Goal: Task Accomplishment & Management: Use online tool/utility

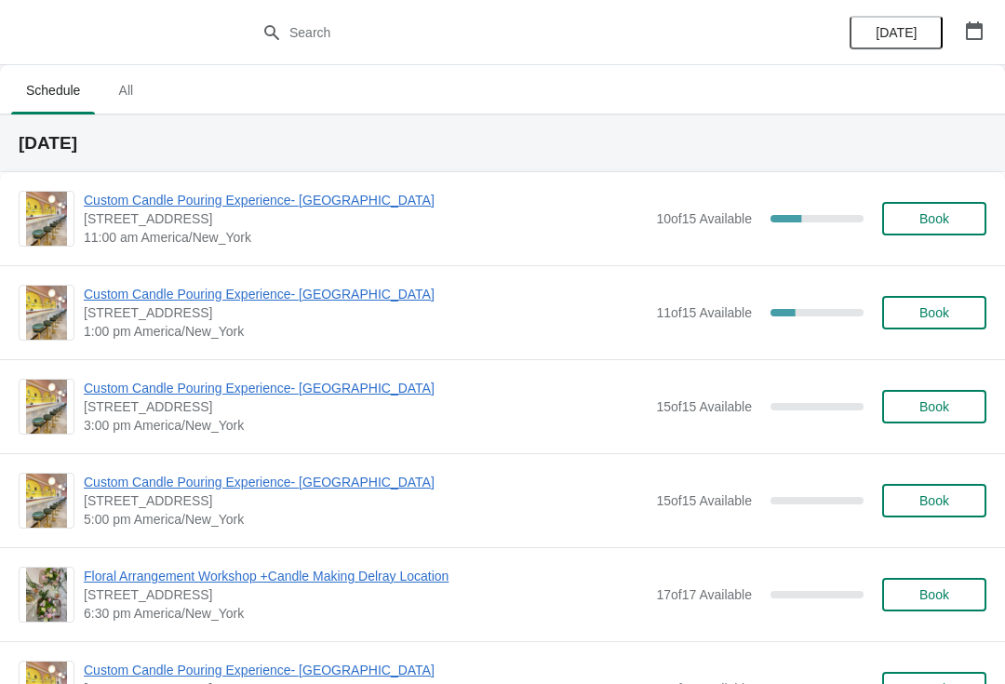
click at [206, 207] on span "Custom Candle Pouring Experience- [GEOGRAPHIC_DATA]" at bounding box center [365, 200] width 563 height 19
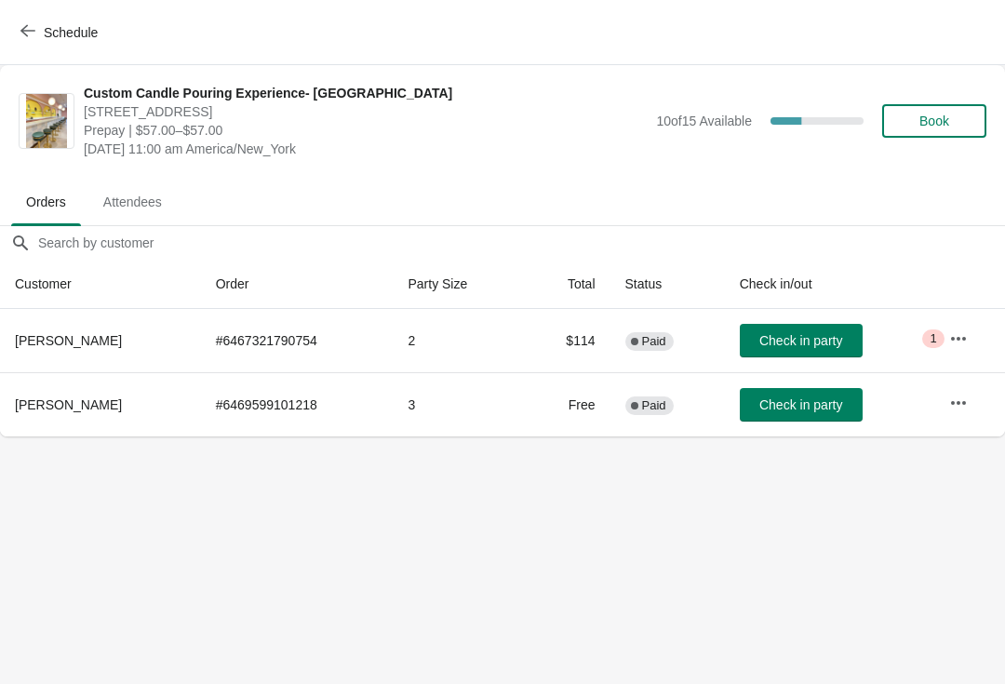
click at [811, 410] on span "Check in party" at bounding box center [800, 404] width 83 height 15
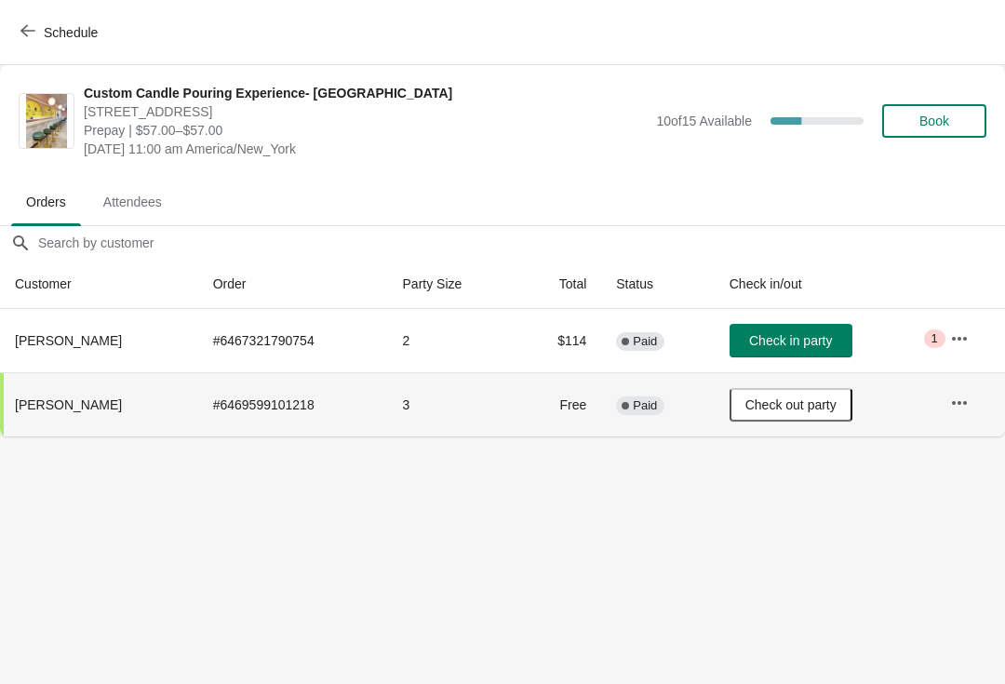
click at [821, 405] on span "Check out party" at bounding box center [790, 404] width 91 height 15
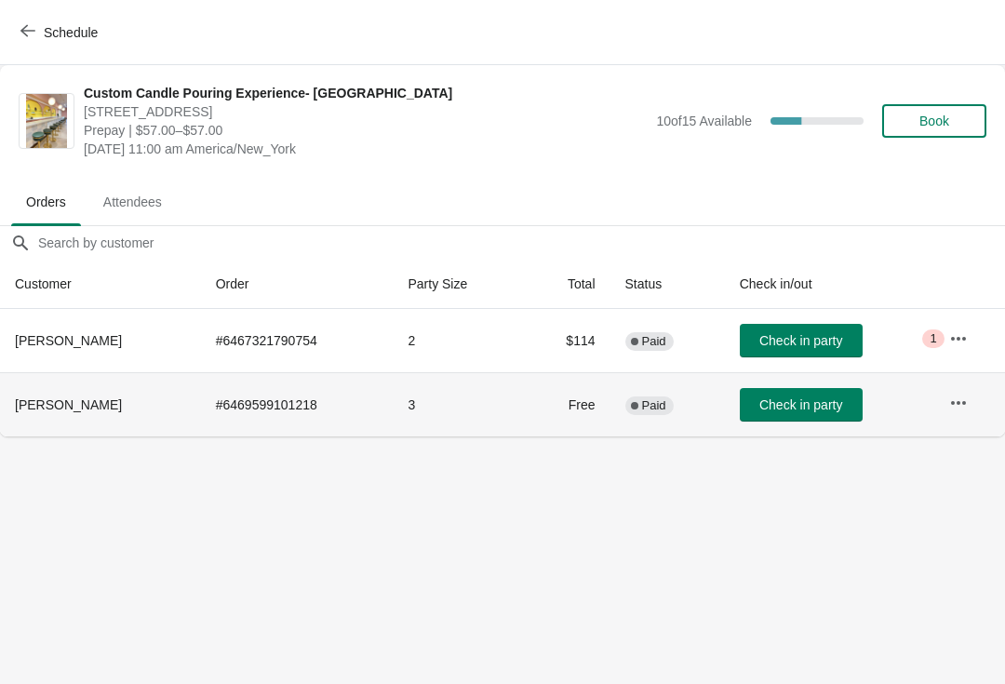
click at [814, 409] on span "Check in party" at bounding box center [800, 404] width 83 height 15
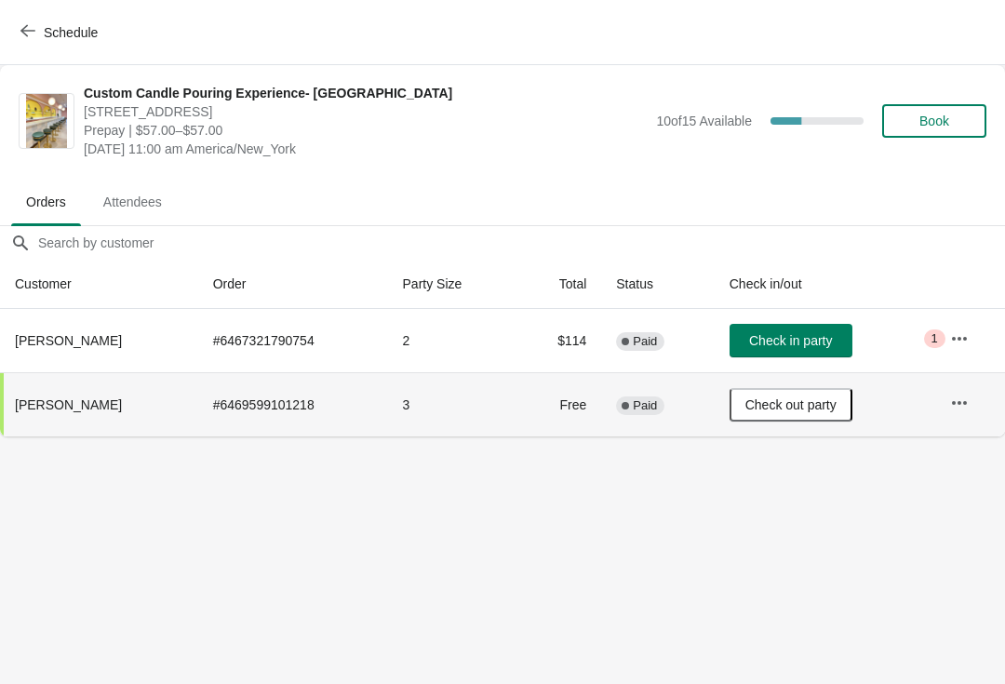
click at [822, 348] on span "Check in party" at bounding box center [790, 340] width 83 height 15
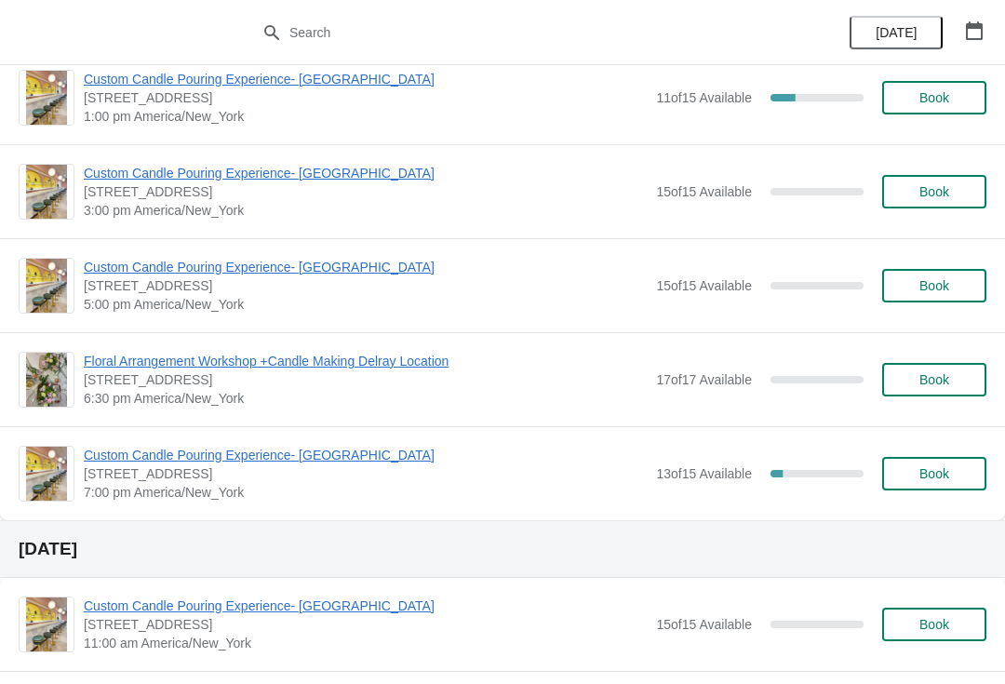
scroll to position [218, 0]
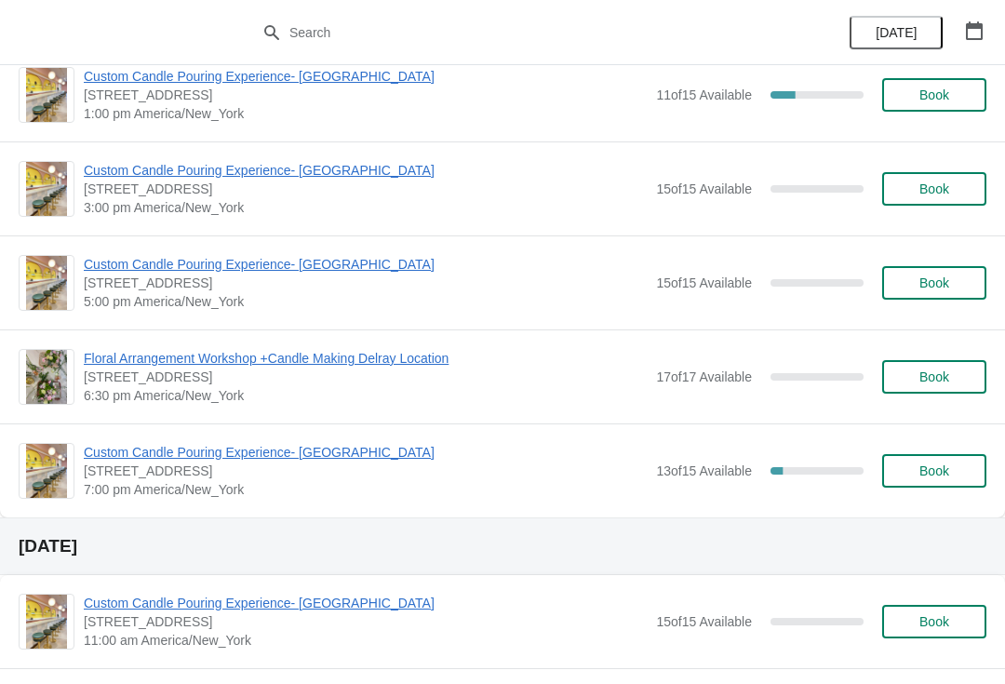
click at [975, 29] on icon "button" at bounding box center [974, 30] width 19 height 19
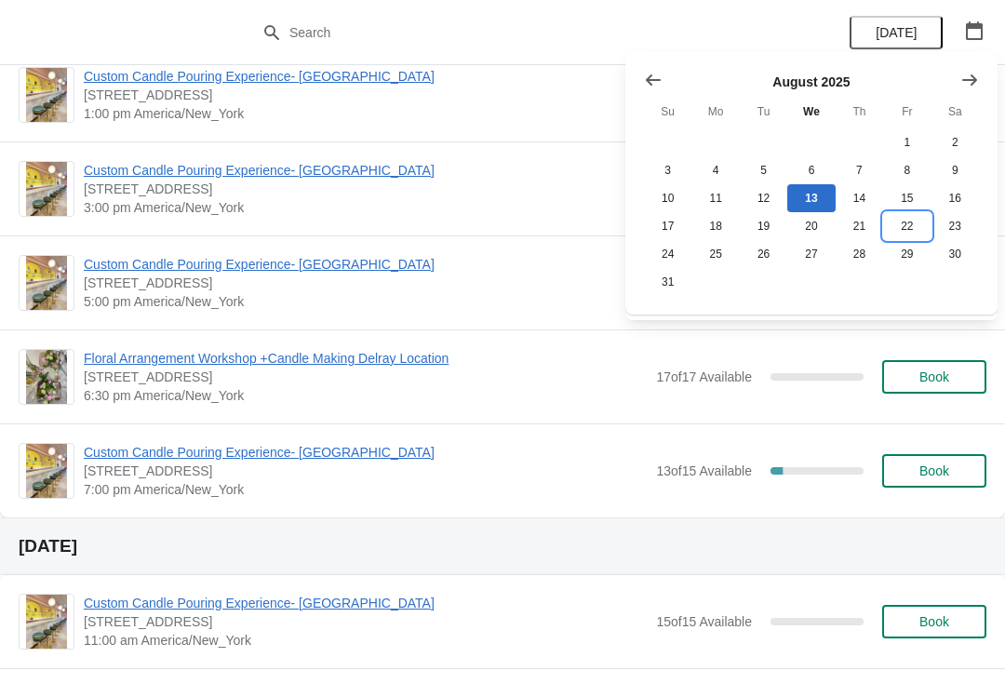
click at [908, 227] on button "22" at bounding box center [906, 226] width 47 height 28
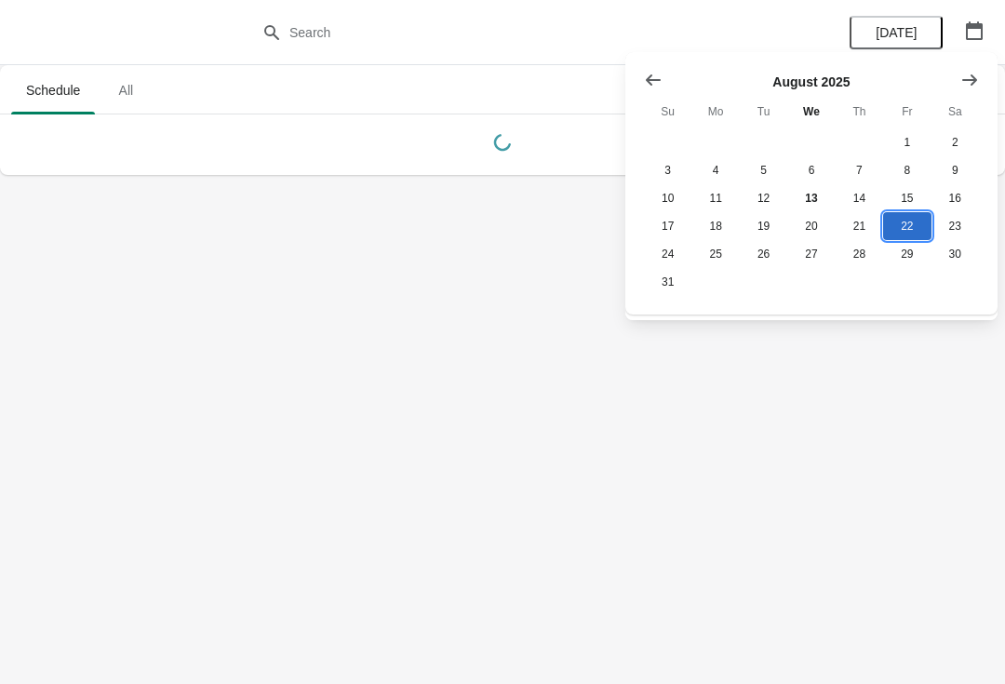
scroll to position [0, 0]
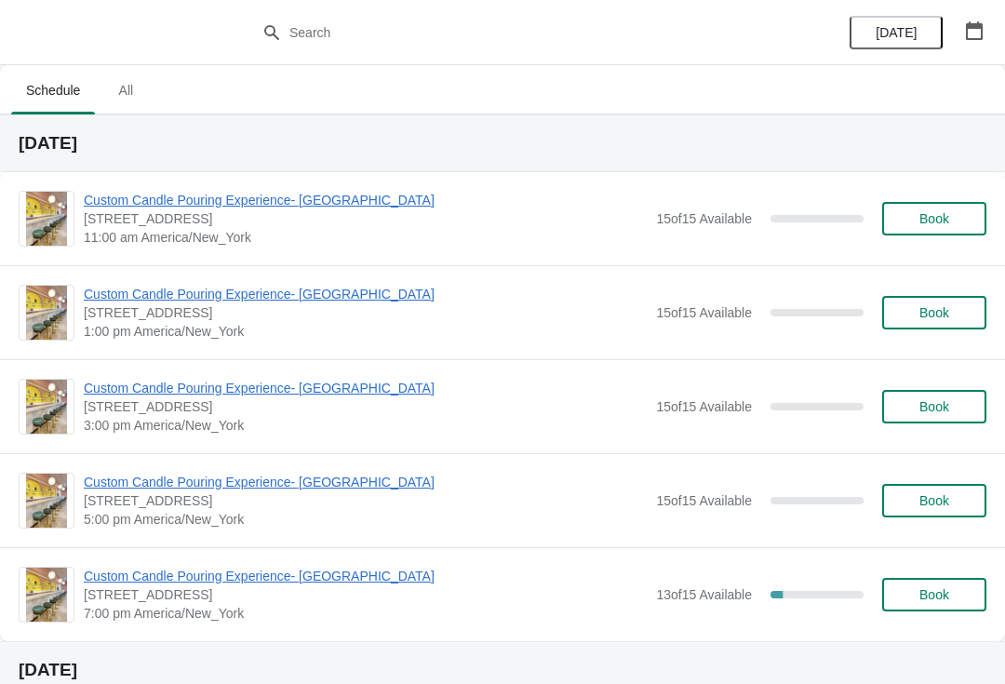
click at [266, 204] on span "Custom Candle Pouring Experience- [GEOGRAPHIC_DATA]" at bounding box center [365, 200] width 563 height 19
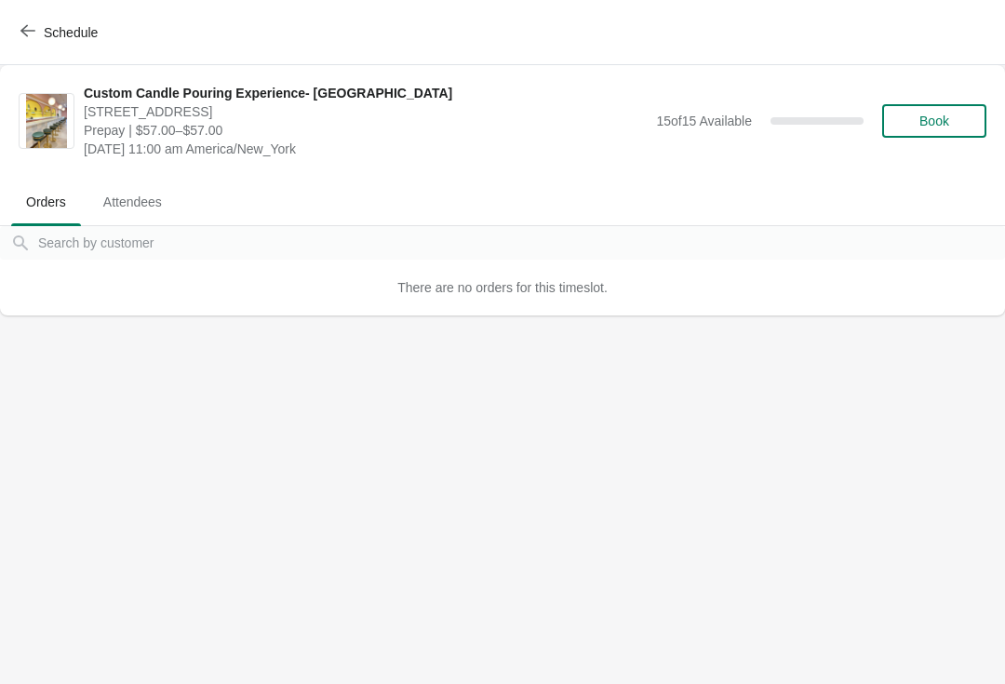
click at [25, 16] on button "Schedule" at bounding box center [60, 32] width 103 height 33
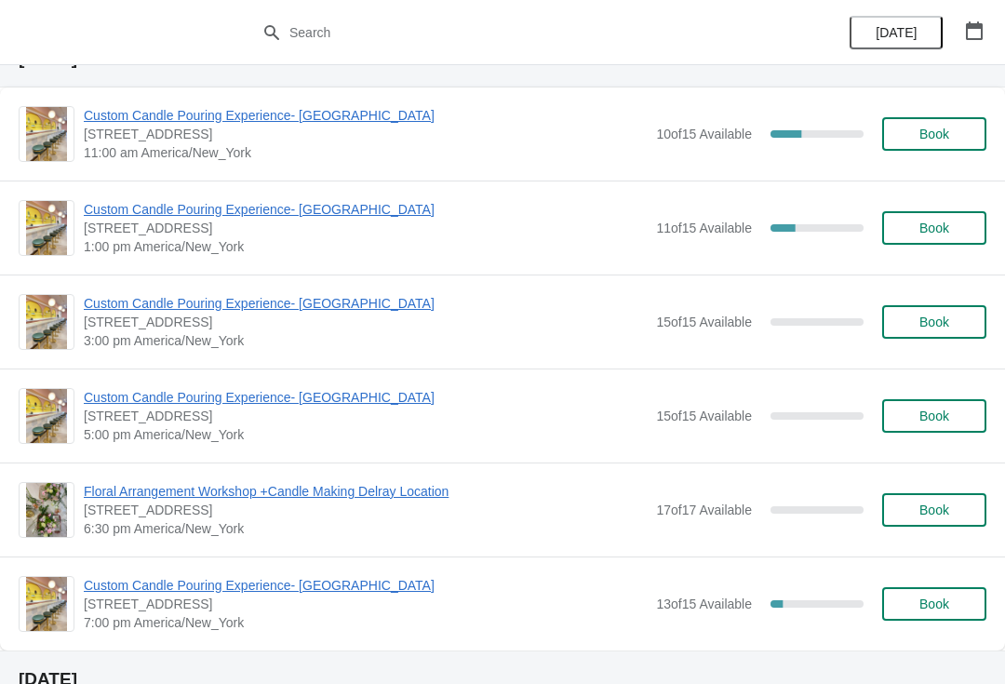
scroll to position [87, 0]
